Goal: Go to known website: Access a specific website the user already knows

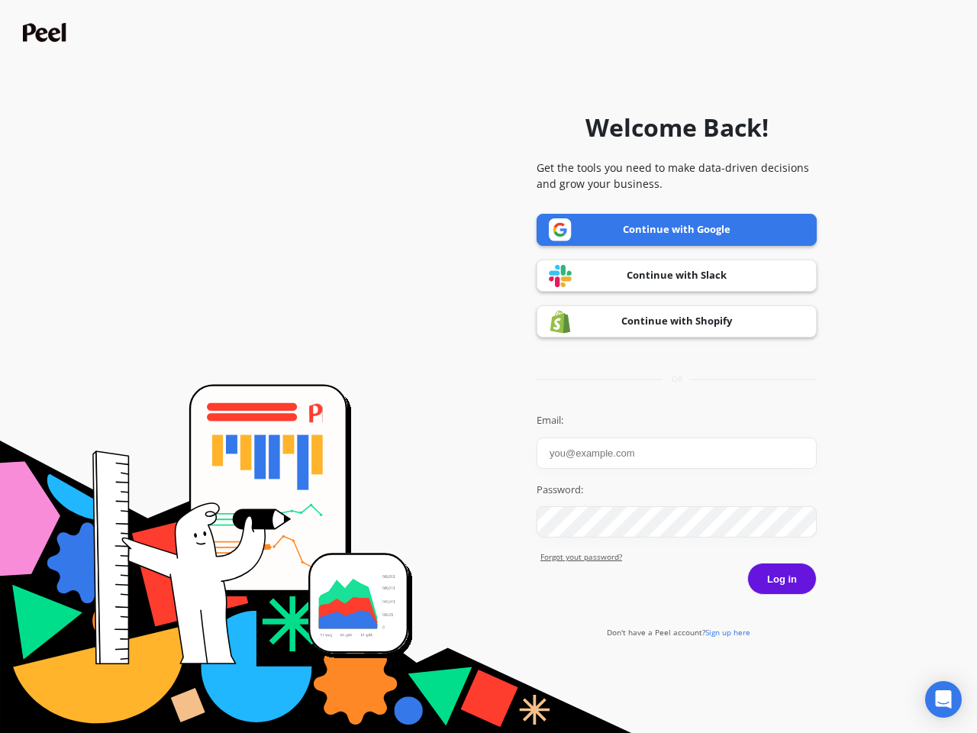
click at [944, 700] on icon "Open Intercom Messenger" at bounding box center [944, 699] width 16 height 18
